Goal: Use online tool/utility: Utilize a website feature to perform a specific function

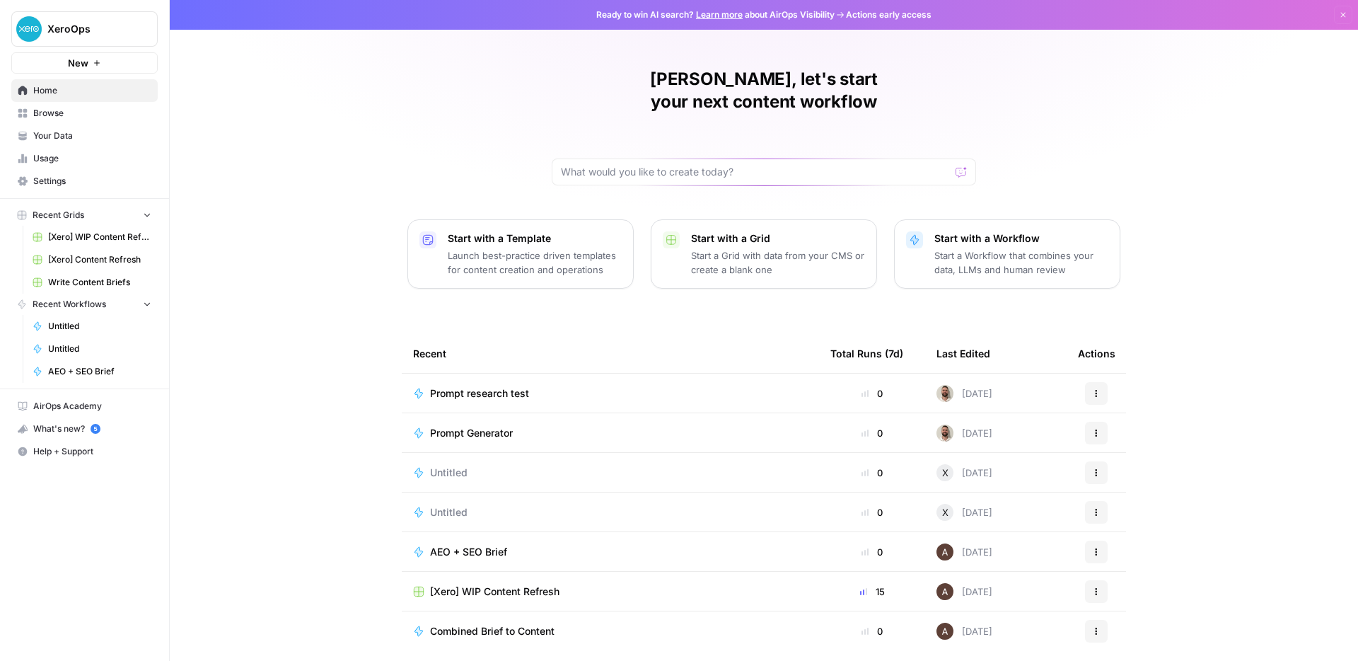
click at [446, 413] on td "Prompt Generator" at bounding box center [610, 432] width 417 height 39
click at [499, 426] on span "Prompt Generator" at bounding box center [471, 433] width 83 height 14
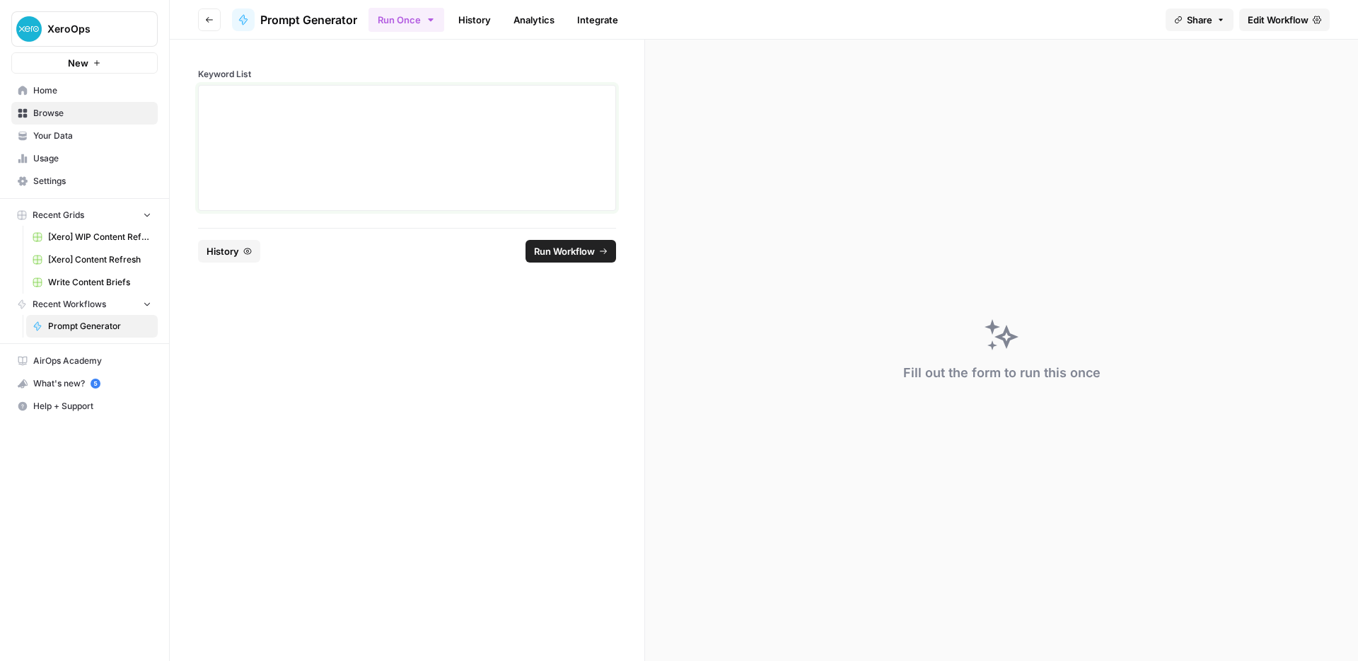
click at [471, 170] on div at bounding box center [407, 147] width 400 height 113
click at [501, 109] on div at bounding box center [407, 147] width 400 height 113
click at [569, 244] on span "Run Workflow" at bounding box center [564, 251] width 61 height 14
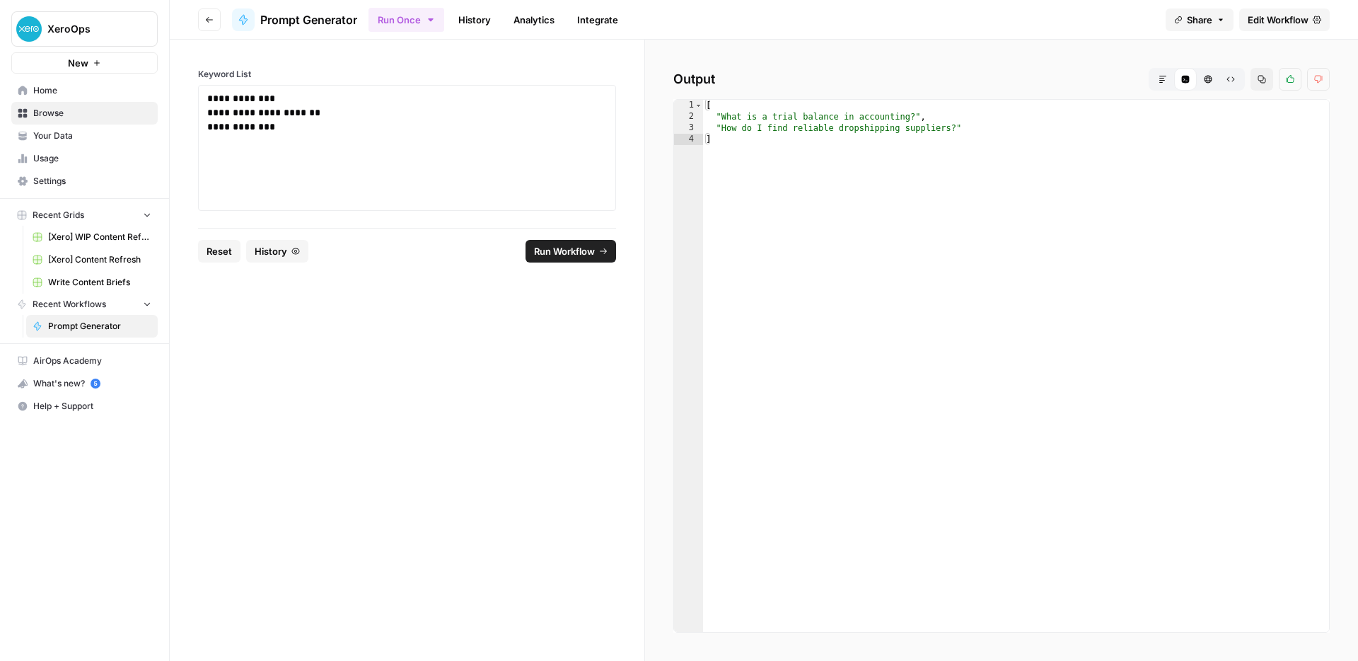
click at [1265, 18] on span "Edit Workflow" at bounding box center [1278, 20] width 61 height 14
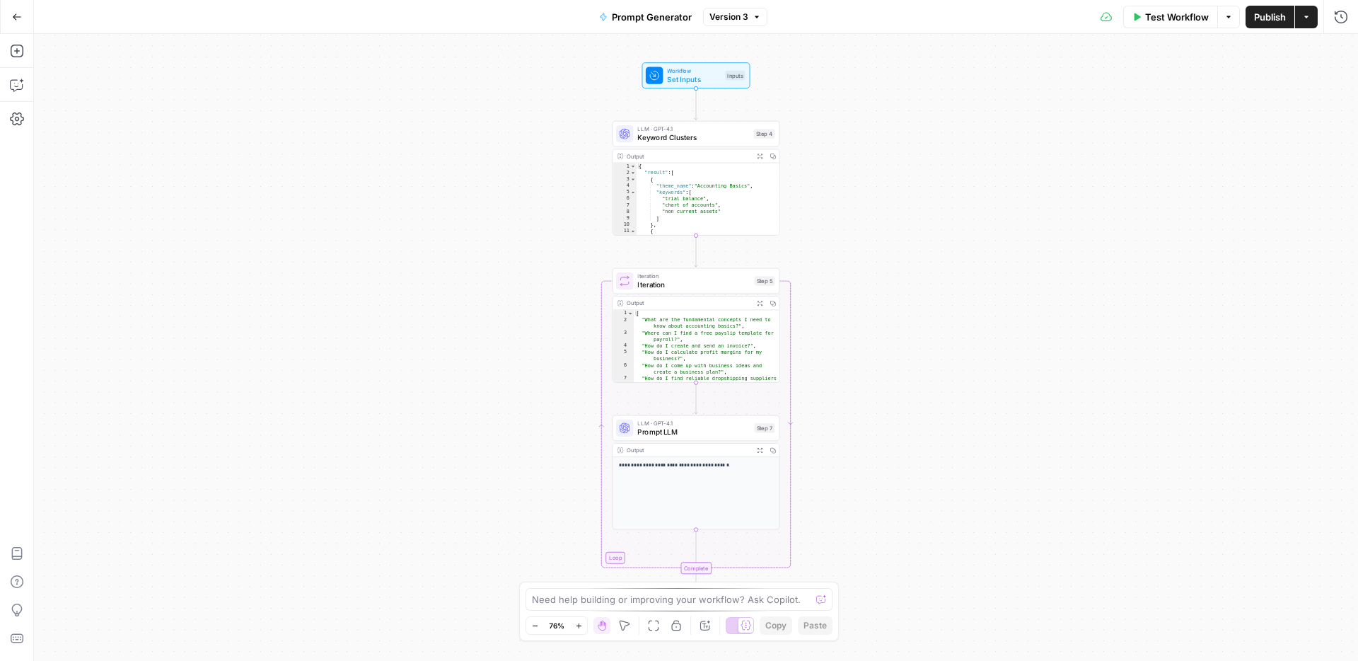
click at [701, 132] on span "Keyword Clusters" at bounding box center [693, 137] width 112 height 11
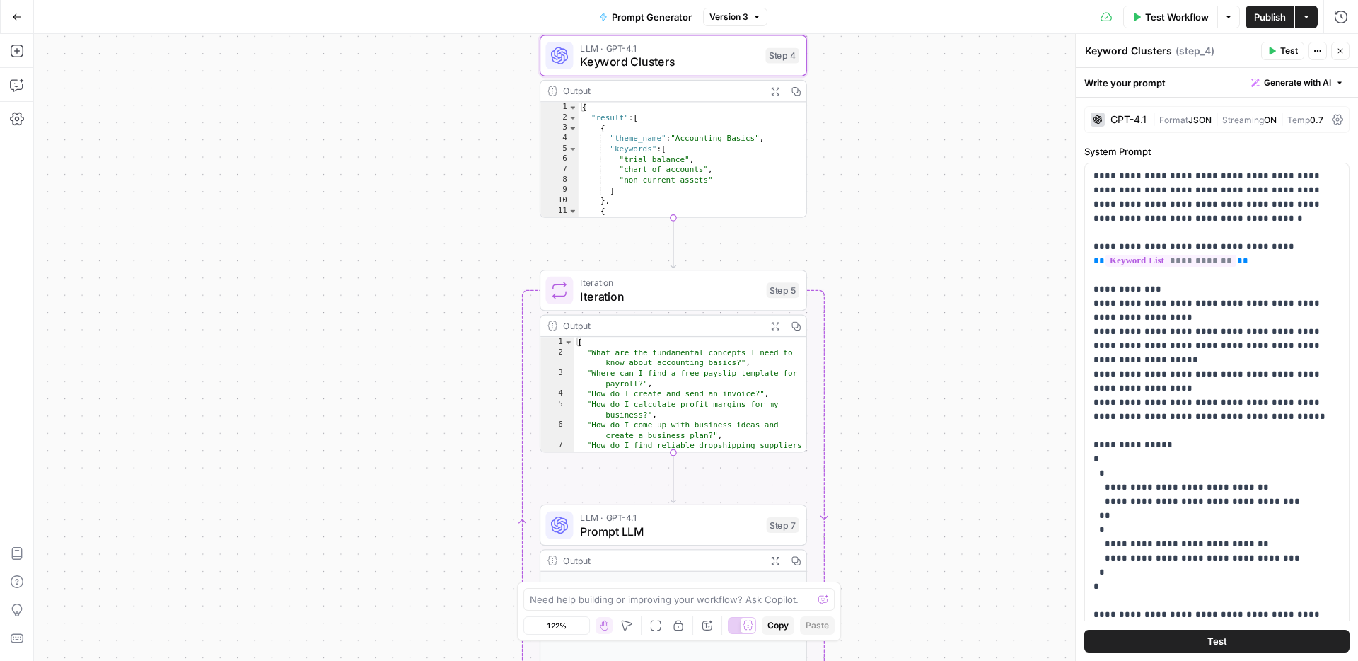
click at [1164, 13] on span "Test Workflow" at bounding box center [1177, 17] width 64 height 14
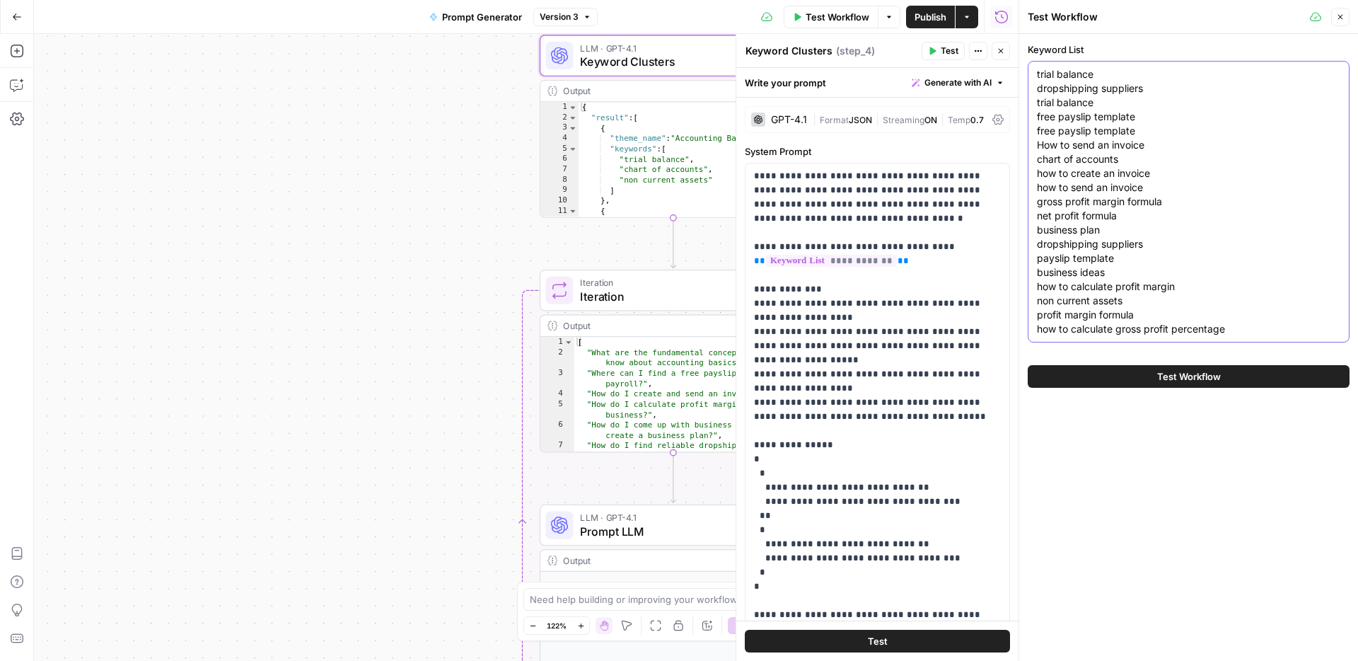
click at [1205, 174] on textarea "trial balance dropshipping suppliers trial balance free payslip template free p…" at bounding box center [1188, 201] width 303 height 269
click at [1171, 381] on span "Test Workflow" at bounding box center [1189, 376] width 64 height 14
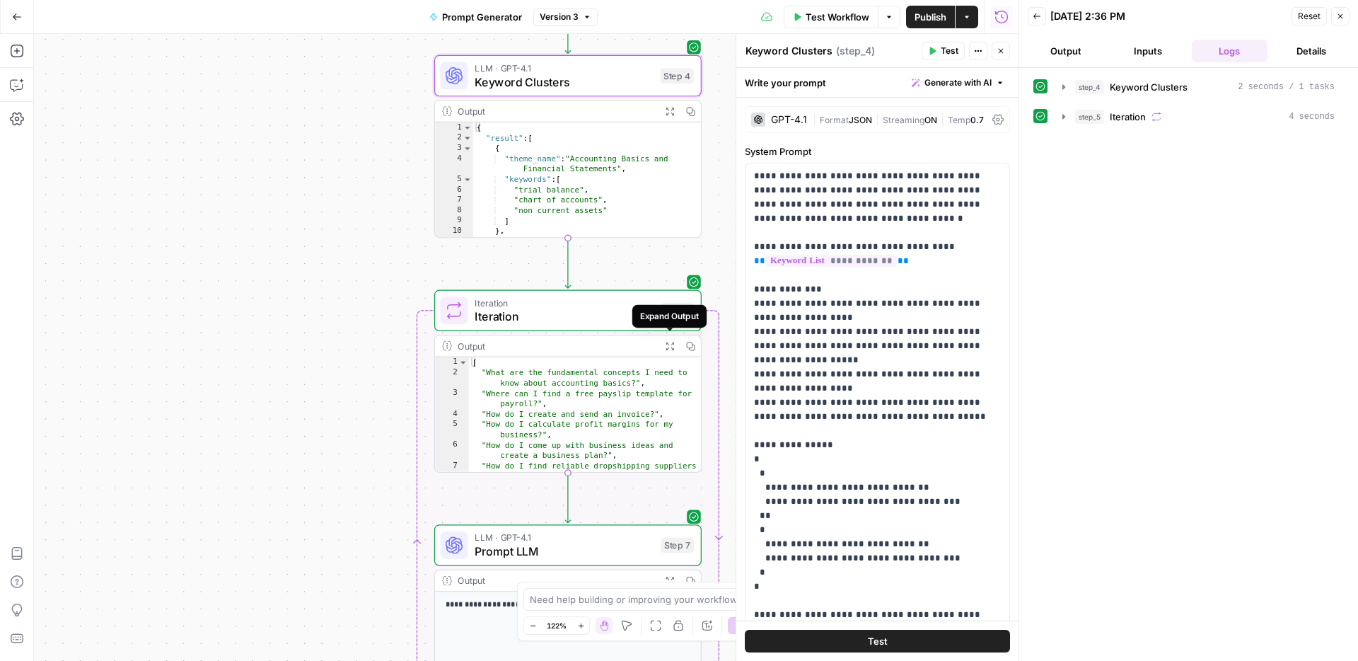
click at [671, 347] on icon "button" at bounding box center [670, 346] width 8 height 8
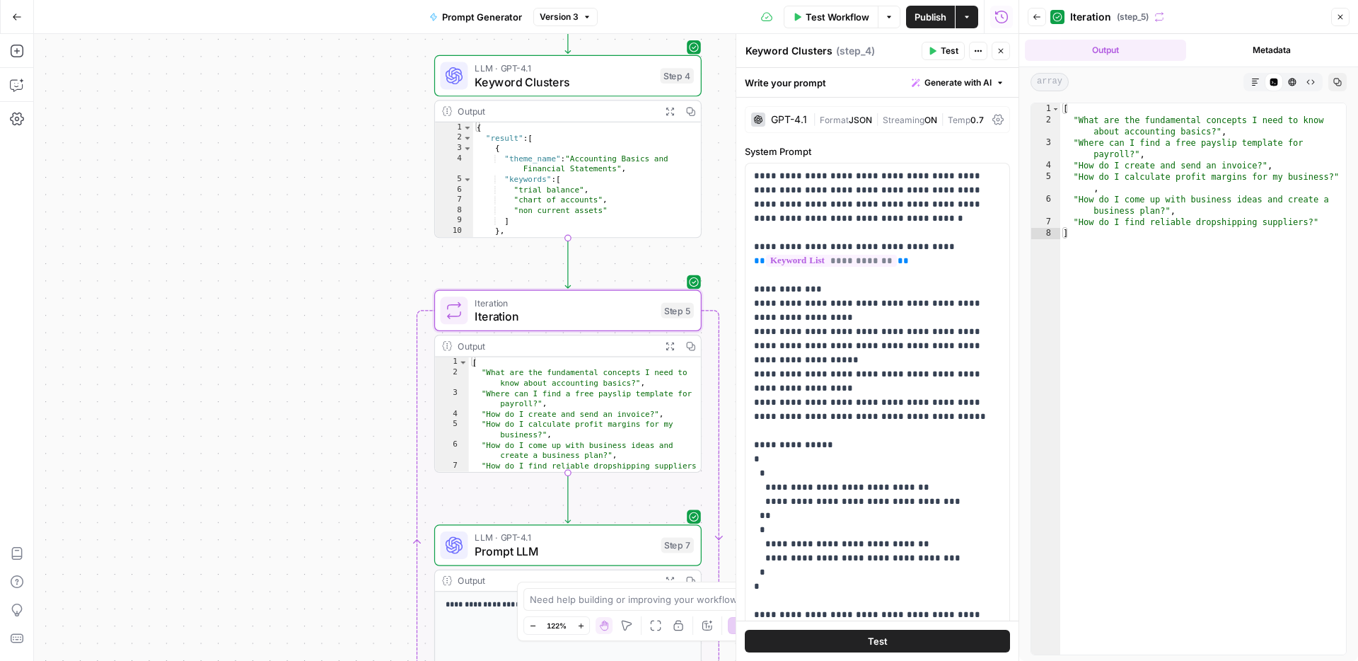
type textarea "**********"
drag, startPoint x: 1070, startPoint y: 120, endPoint x: 1218, endPoint y: 130, distance: 148.9
click at [1218, 130] on div "[ "What are the fundamental concepts I need to know about accounting basics?" ,…" at bounding box center [1203, 390] width 286 height 574
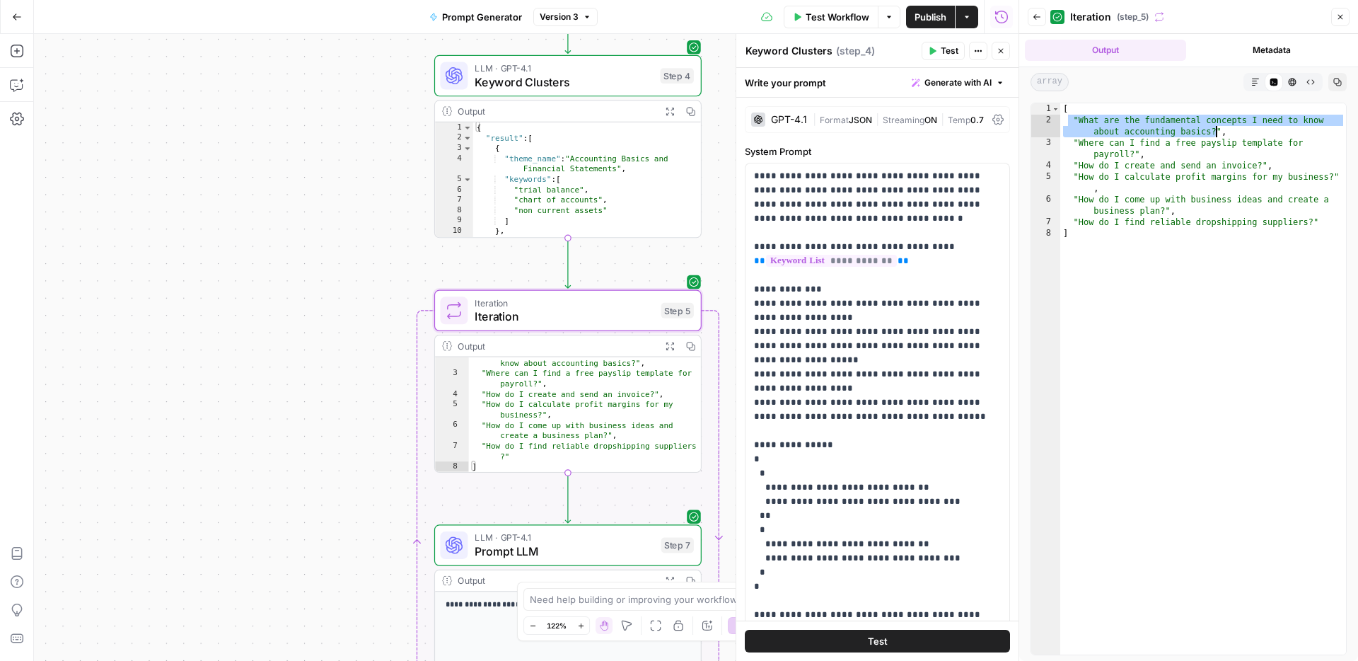
click at [1340, 20] on icon "button" at bounding box center [1340, 17] width 8 height 8
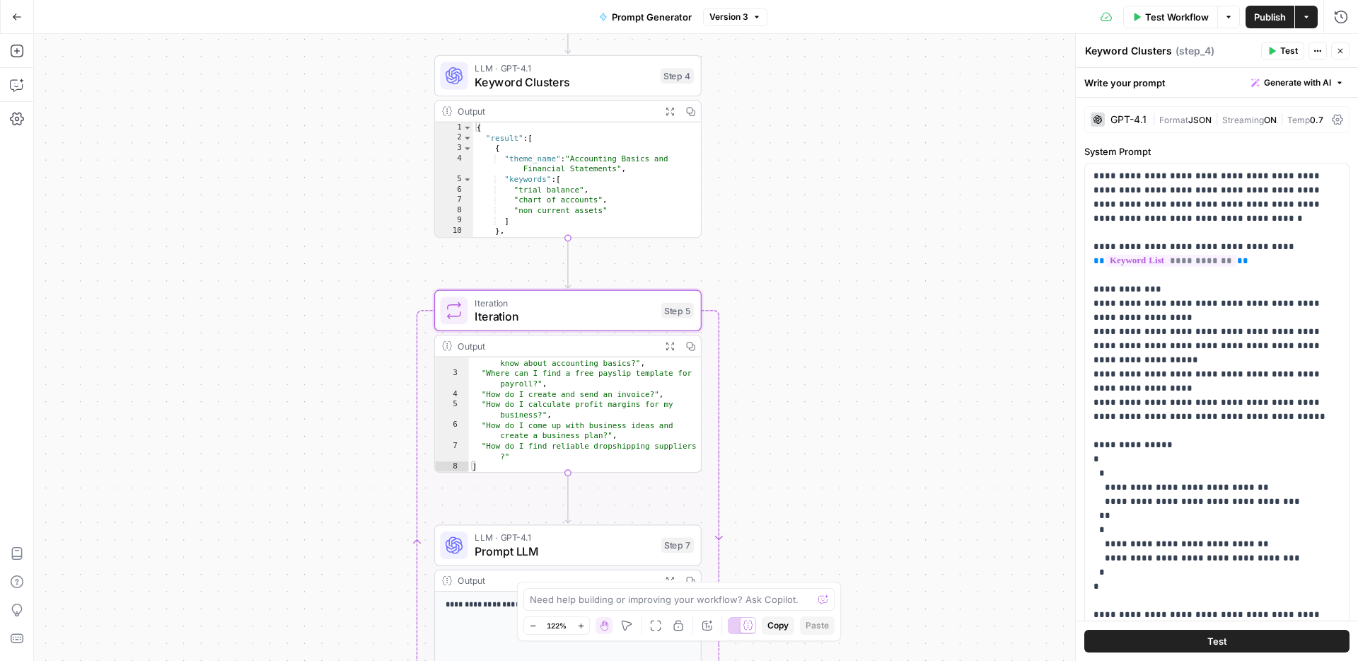
click at [21, 16] on span "Go Back" at bounding box center [21, 16] width 1 height 1
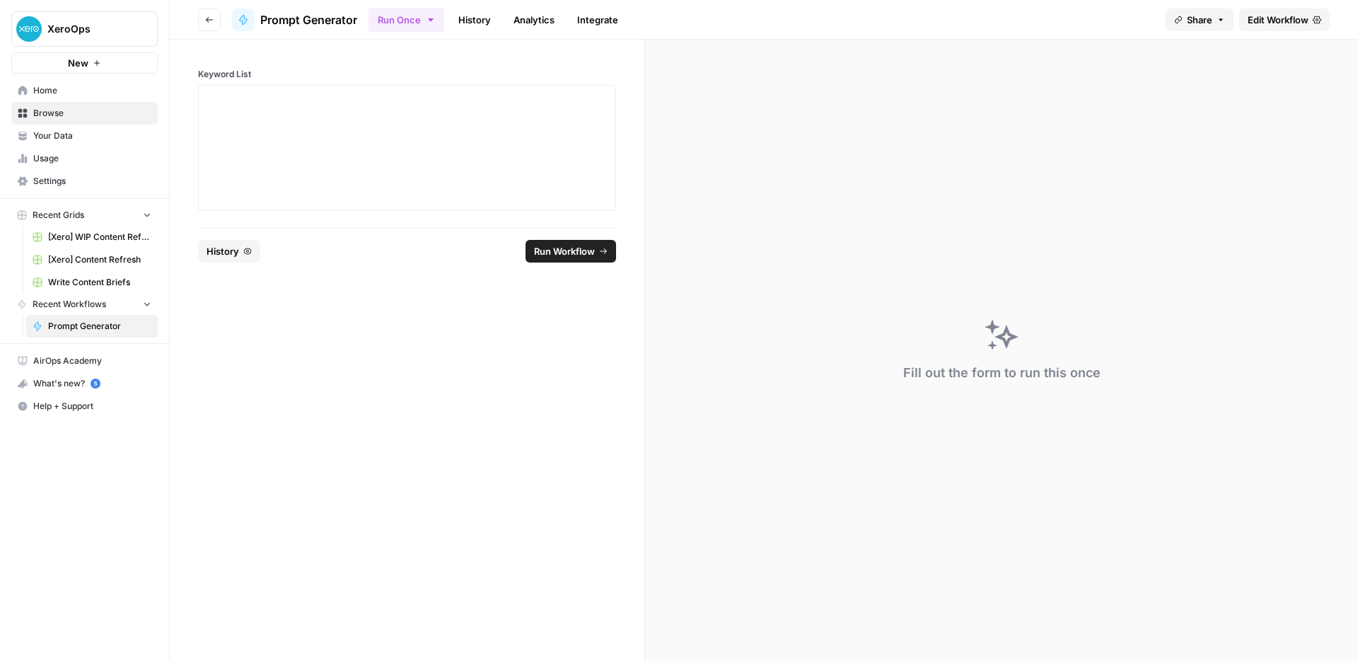
click at [71, 115] on span "Browse" at bounding box center [92, 113] width 118 height 13
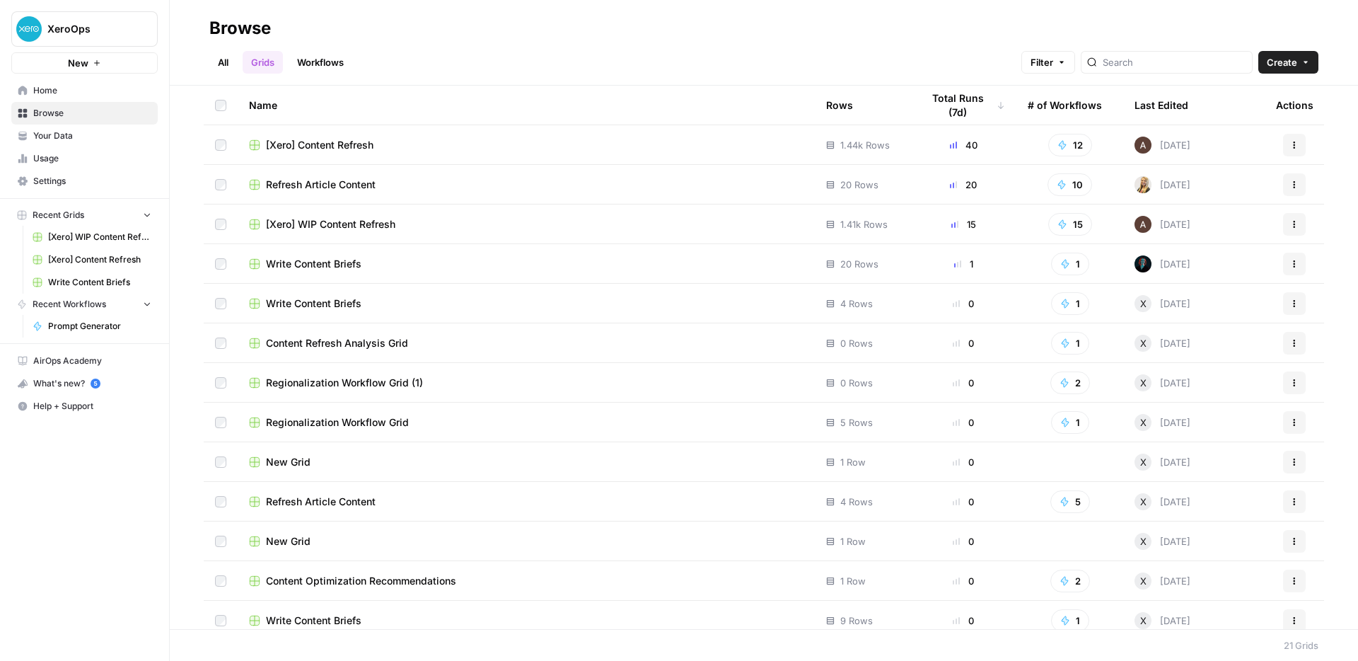
click at [62, 86] on span "Home" at bounding box center [92, 90] width 118 height 13
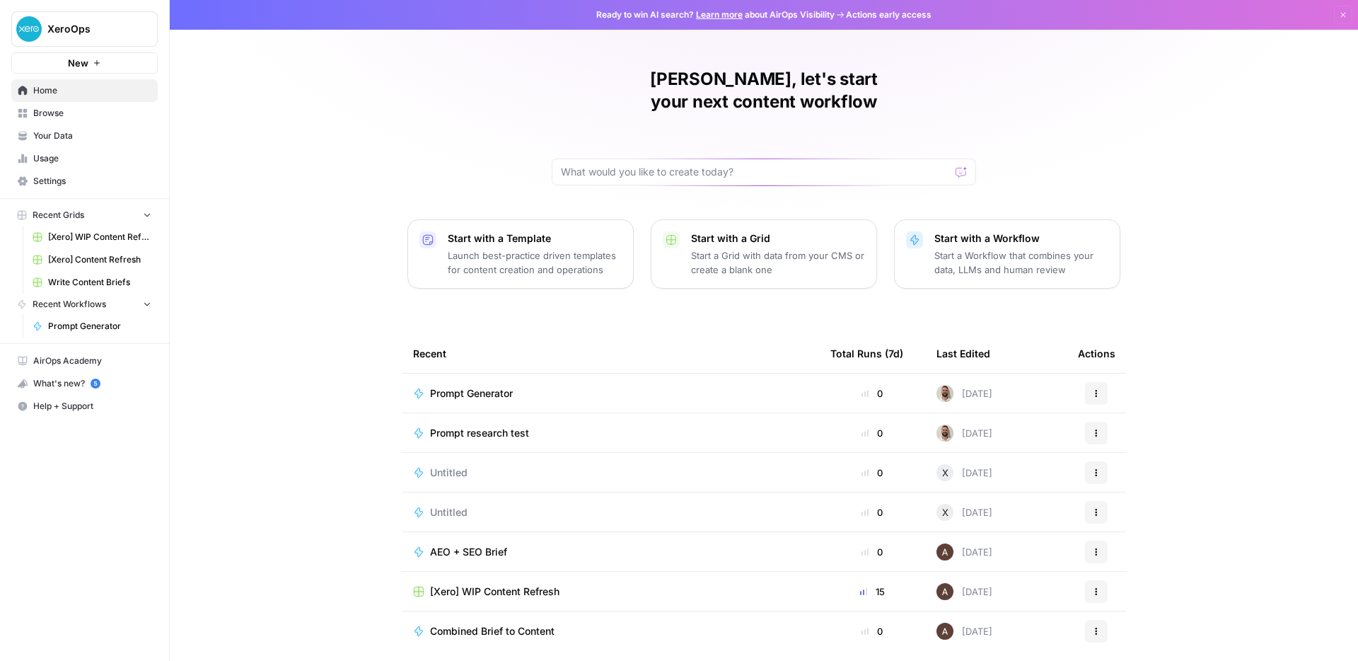
click at [509, 426] on span "Prompt research test" at bounding box center [479, 433] width 99 height 14
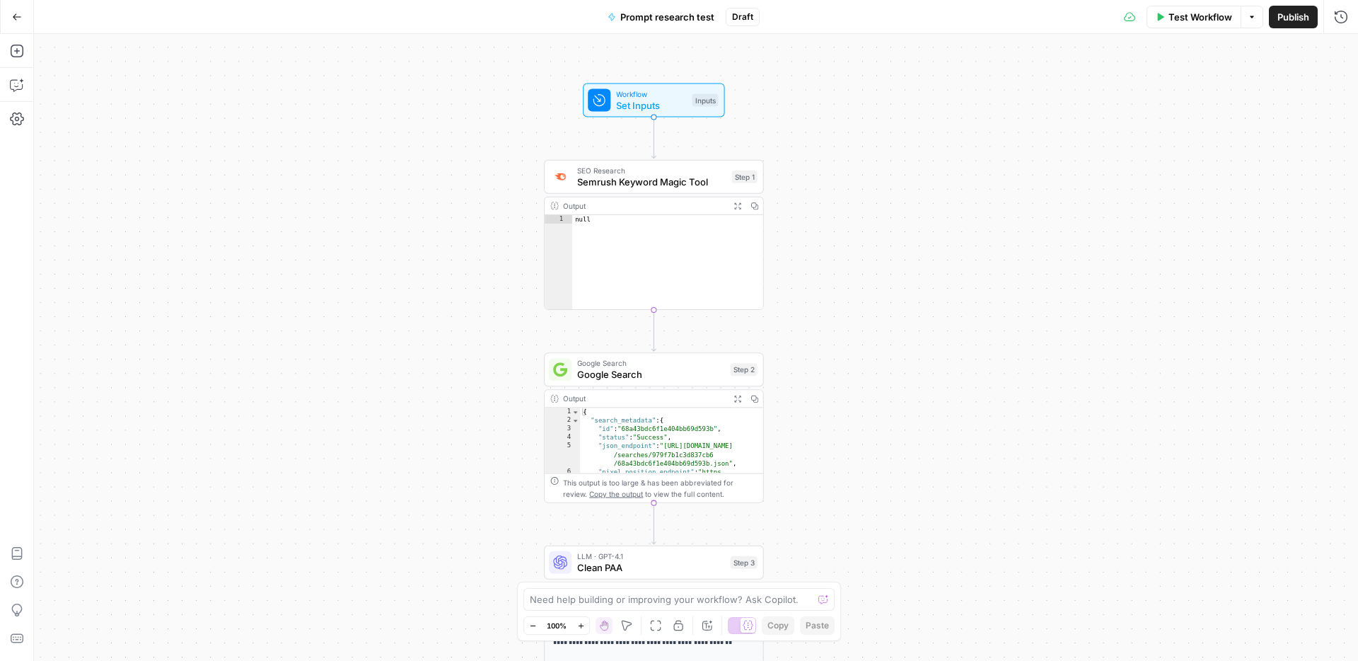
click at [658, 100] on span "Set Inputs" at bounding box center [651, 105] width 70 height 14
click at [1194, 121] on div at bounding box center [1225, 113] width 244 height 27
click at [1165, 112] on input "Keyword" at bounding box center [1225, 114] width 226 height 14
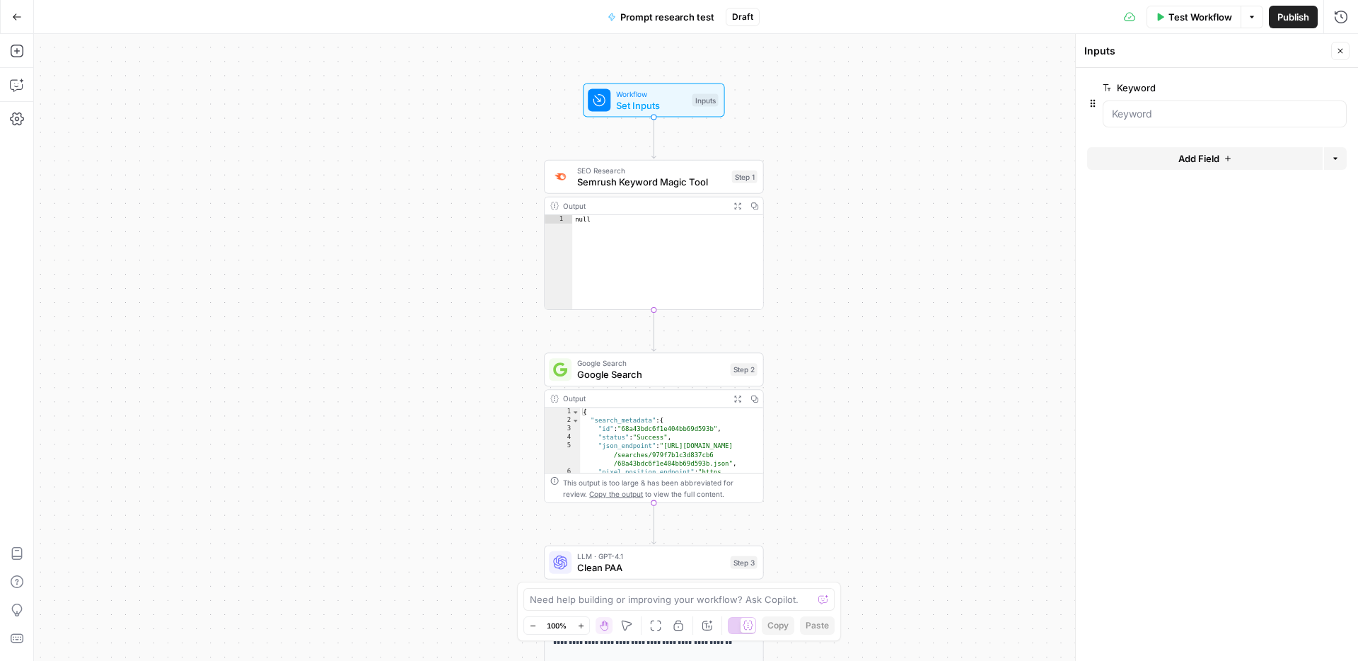
click at [1217, 14] on span "Test Workflow" at bounding box center [1201, 17] width 64 height 14
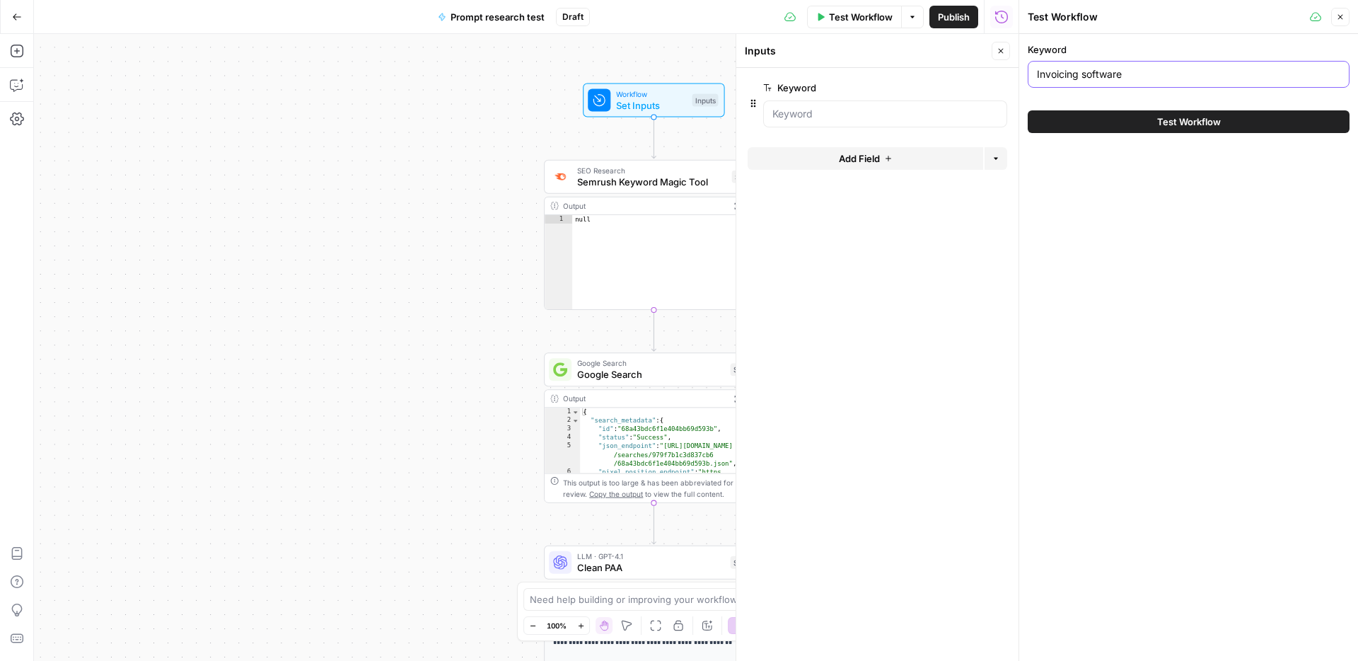
drag, startPoint x: 1147, startPoint y: 67, endPoint x: 966, endPoint y: 76, distance: 182.0
click at [966, 76] on body "XeroOps New Home Browse Your Data Usage Settings Recent Grids [Xero] WIP Conten…" at bounding box center [679, 330] width 1358 height 661
click at [1050, 85] on div "Invoicing software" at bounding box center [1189, 74] width 322 height 27
click at [1074, 80] on input "Invoicing software" at bounding box center [1188, 74] width 303 height 14
drag, startPoint x: 1079, startPoint y: 79, endPoint x: 1022, endPoint y: 76, distance: 57.4
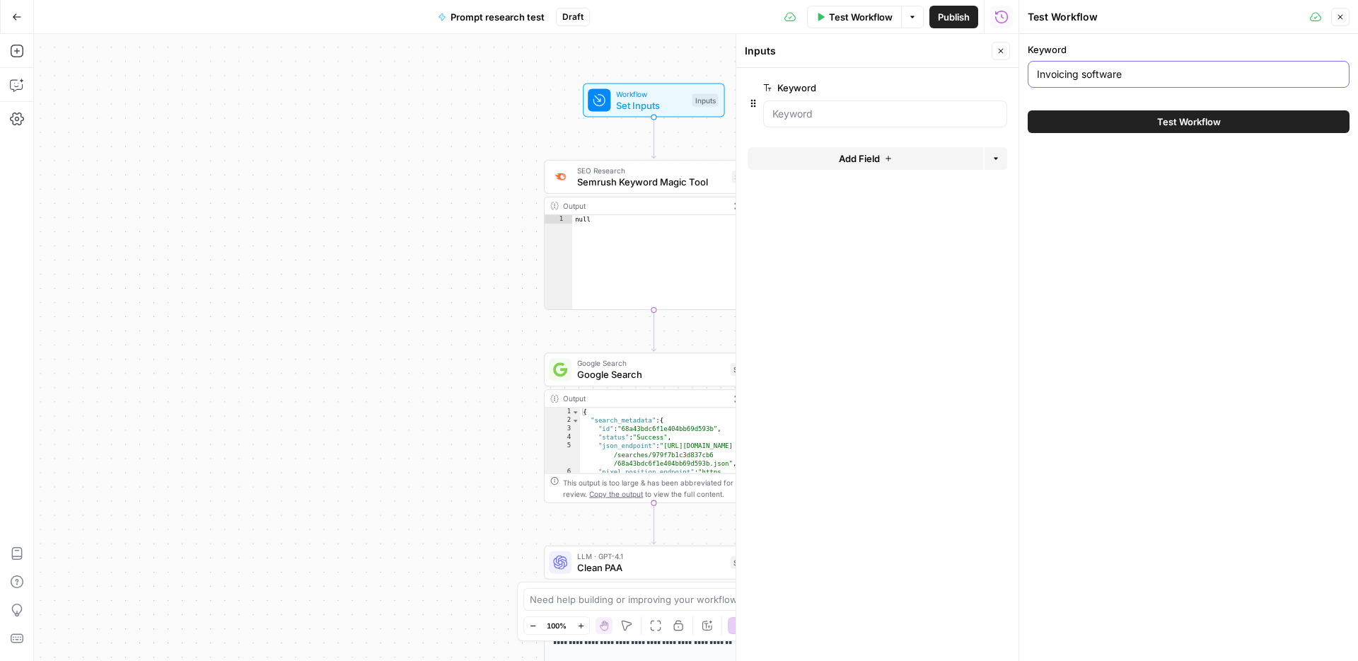
click at [1022, 76] on div "Test Workflow Close Keyword Invoicing software Test Workflow" at bounding box center [1189, 330] width 340 height 661
type input "accounting software"
click at [1189, 128] on span "Test Workflow" at bounding box center [1189, 122] width 64 height 14
click at [1341, 13] on icon "button" at bounding box center [1340, 17] width 8 height 8
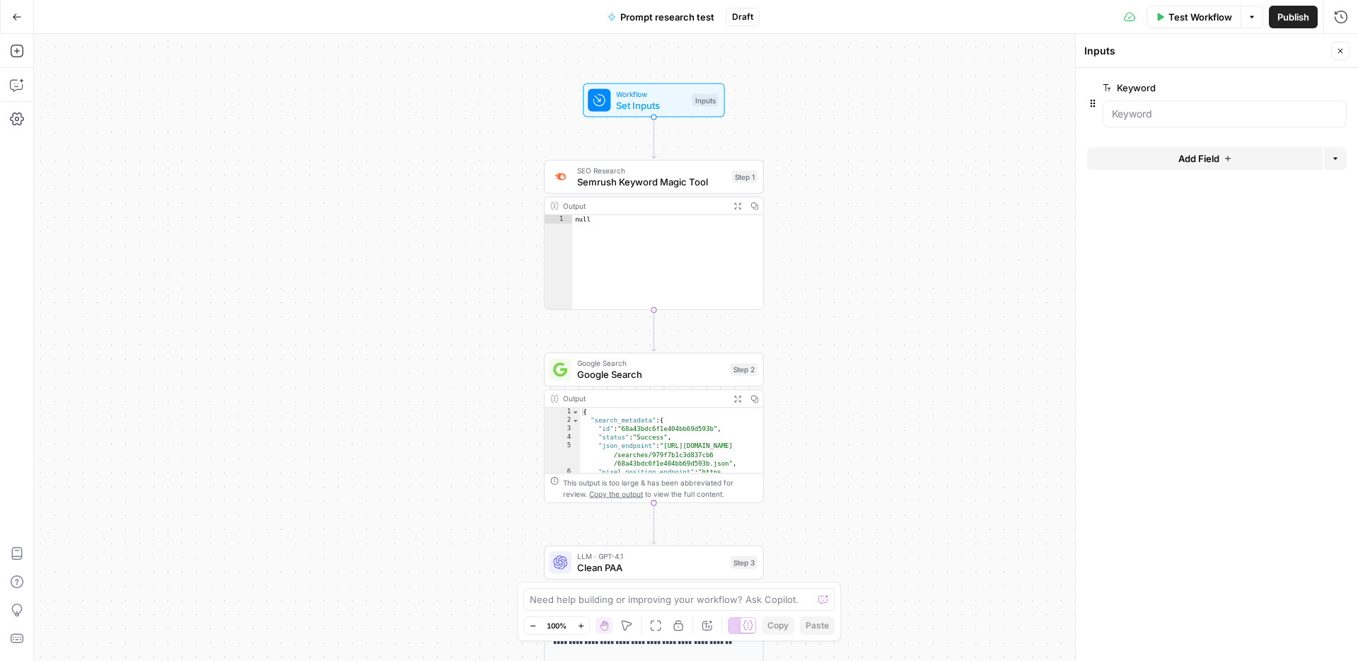
click at [1204, 16] on span "Test Workflow" at bounding box center [1201, 17] width 64 height 14
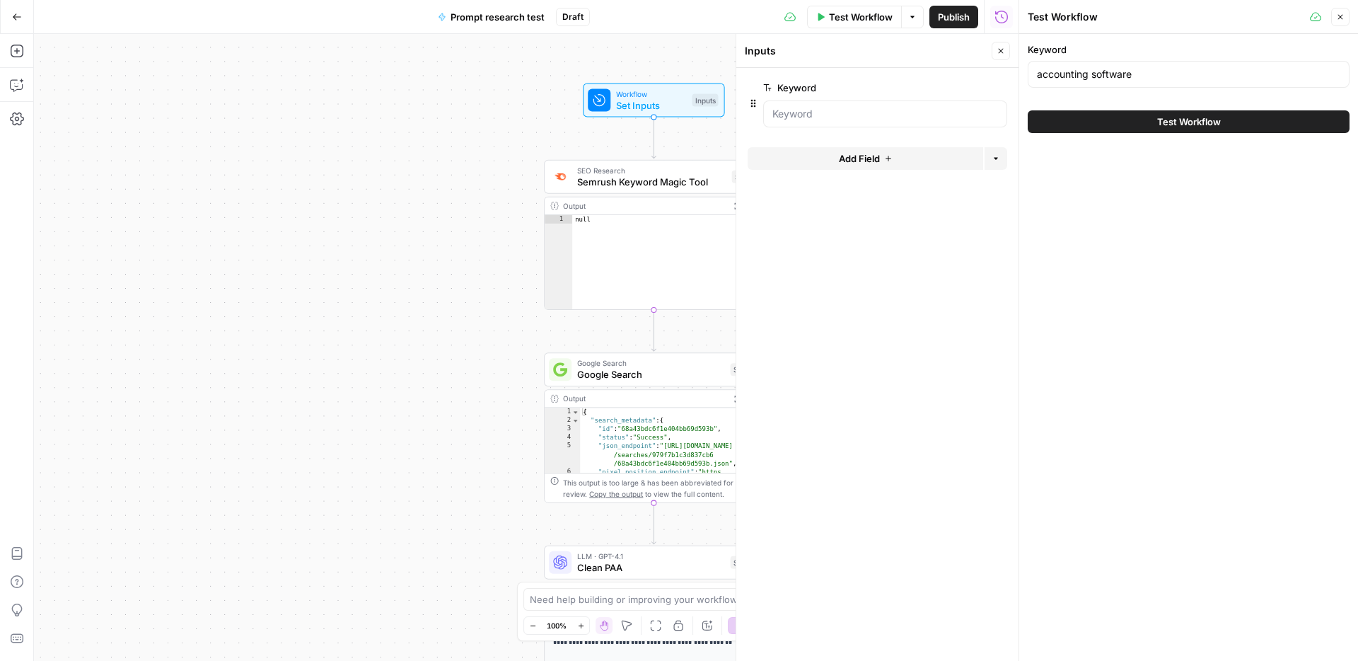
click at [1145, 132] on button "Test Workflow" at bounding box center [1189, 121] width 322 height 23
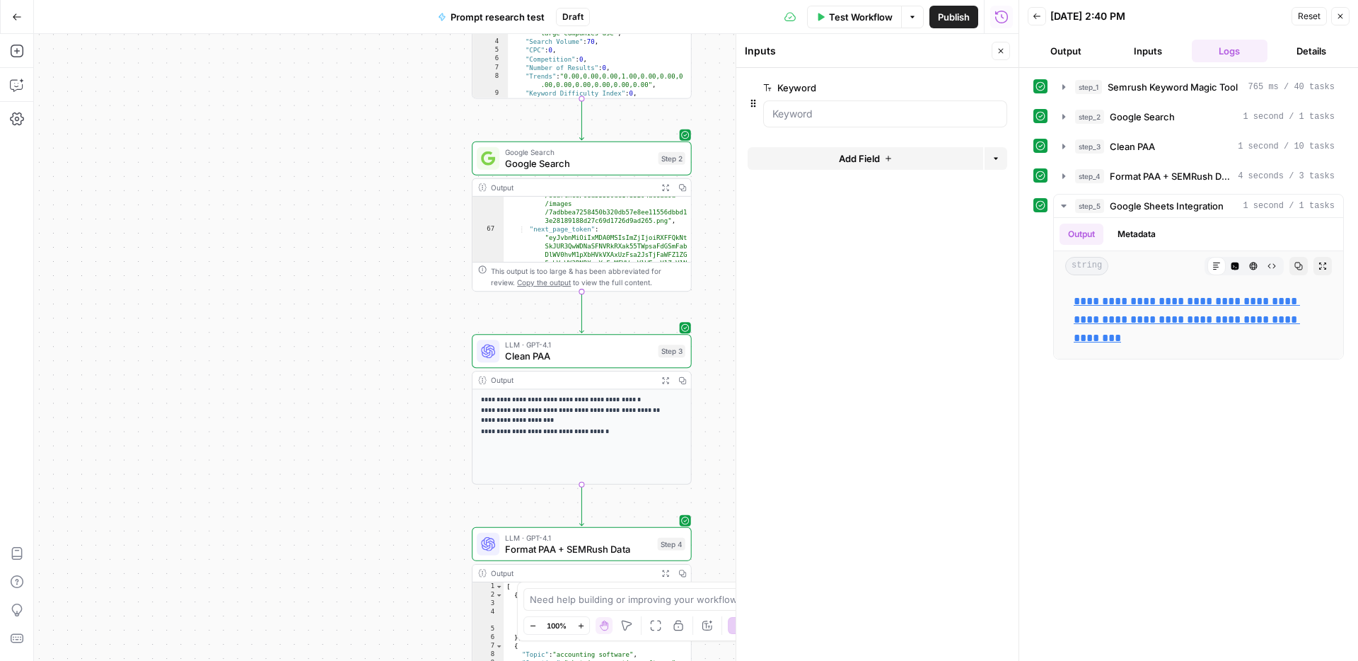
scroll to position [916, 0]
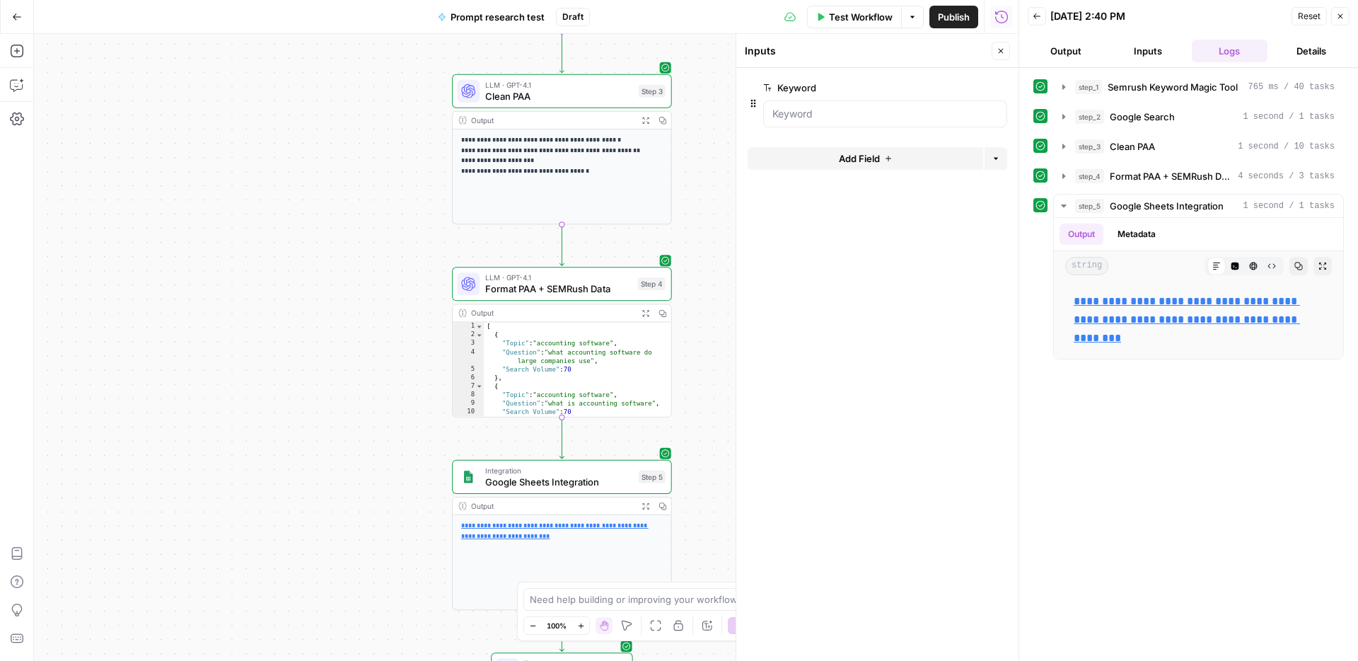
click at [522, 533] on link "**********" at bounding box center [554, 530] width 187 height 17
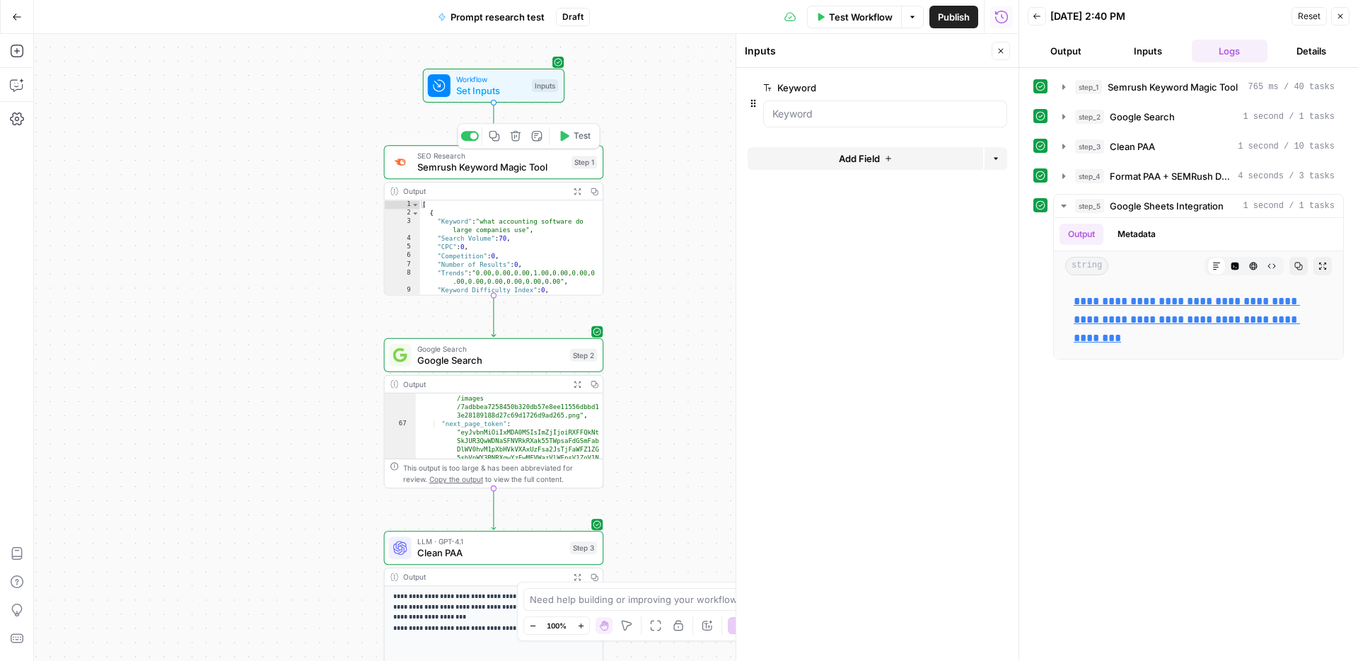
click at [516, 91] on span "Set Inputs" at bounding box center [491, 90] width 70 height 14
click at [501, 85] on span "Set Inputs" at bounding box center [491, 90] width 70 height 14
click at [1345, 11] on button "Close" at bounding box center [1340, 16] width 18 height 18
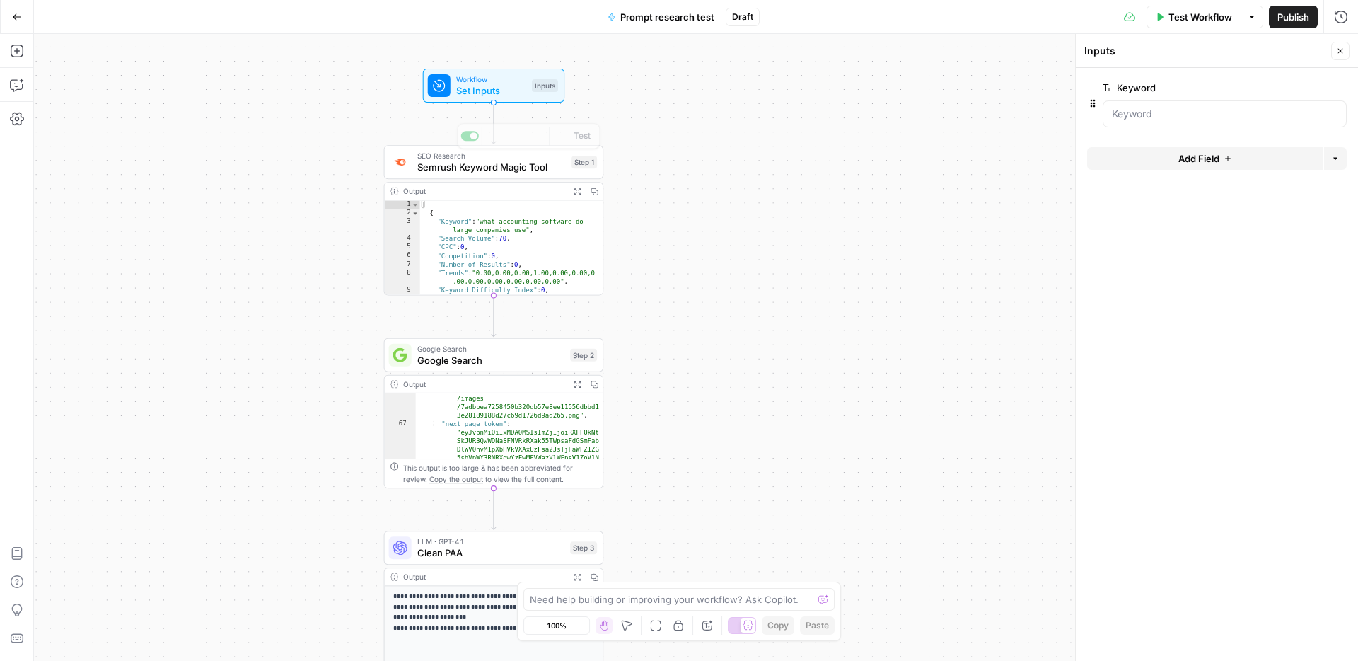
click at [491, 81] on span "Workflow" at bounding box center [491, 79] width 70 height 11
click at [1161, 107] on input "Keyword" at bounding box center [1225, 114] width 226 height 14
click at [1210, 11] on span "Test Workflow" at bounding box center [1201, 17] width 64 height 14
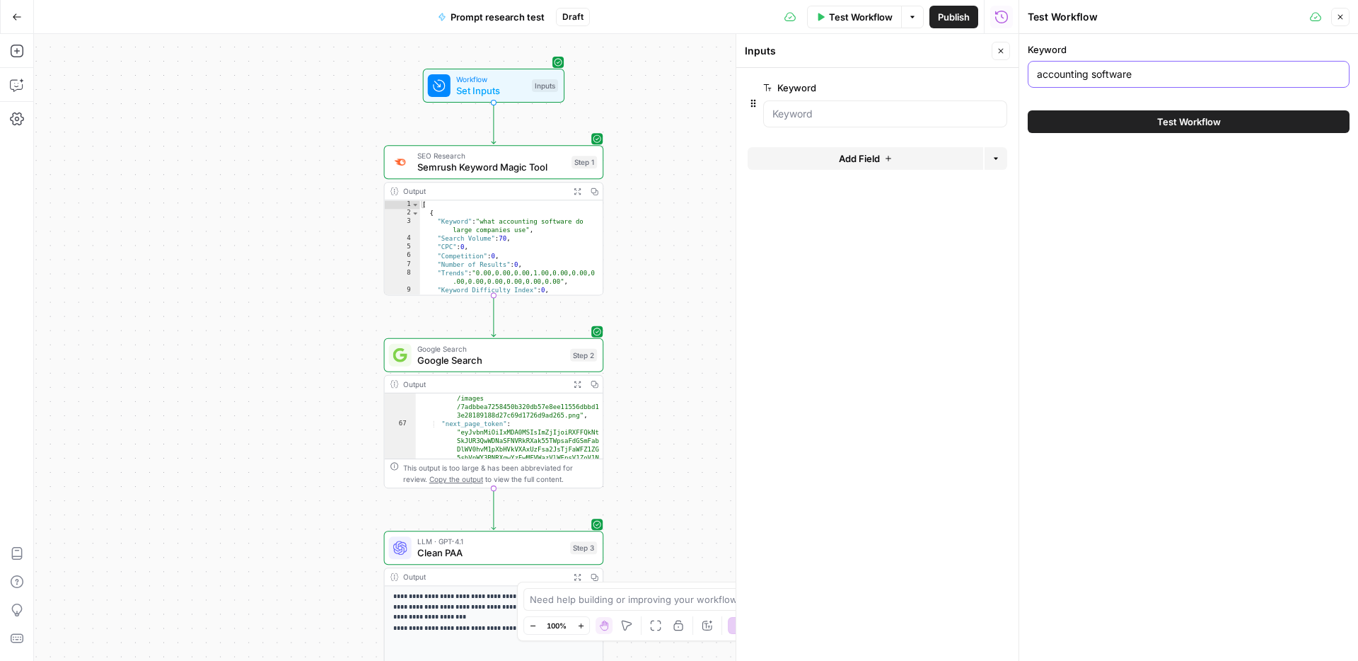
click at [1037, 74] on input "accounting software" at bounding box center [1188, 74] width 303 height 14
type input "best accounting software"
click at [1225, 127] on button "Test Workflow" at bounding box center [1189, 121] width 322 height 23
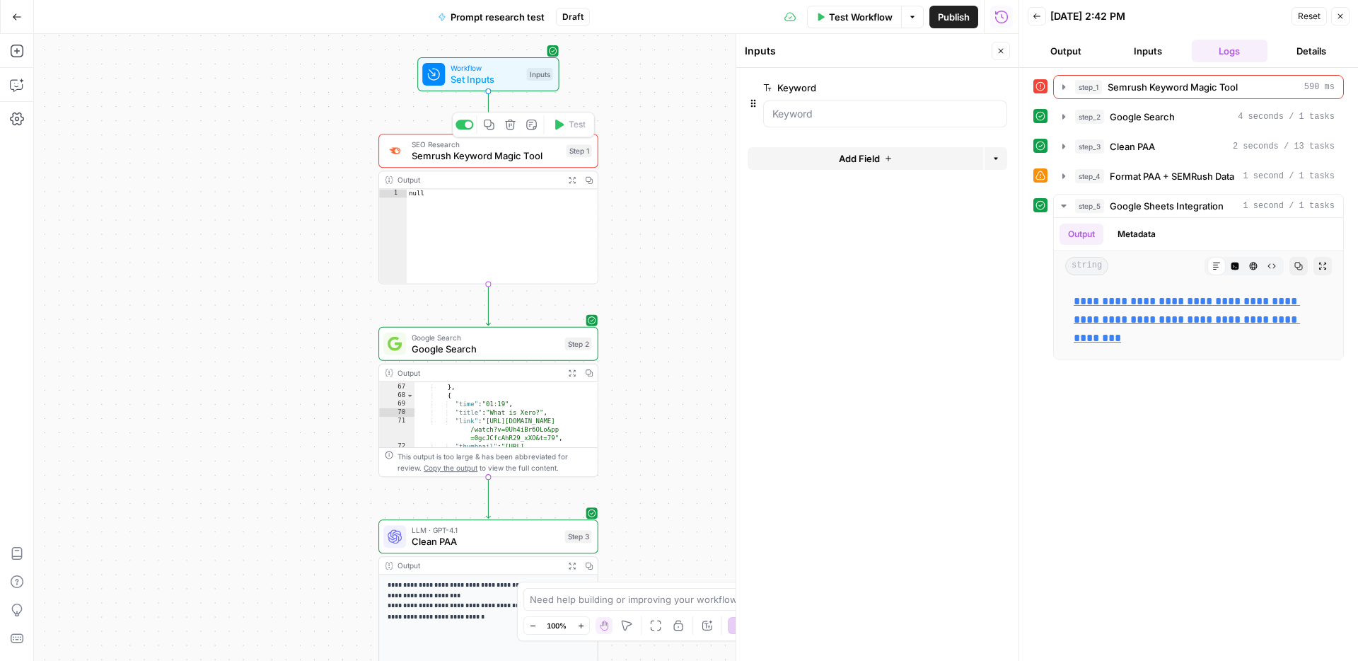
click at [499, 149] on span "Semrush Keyword Magic Tool" at bounding box center [486, 156] width 149 height 14
